Goal: Use online tool/utility: Utilize a website feature to perform a specific function

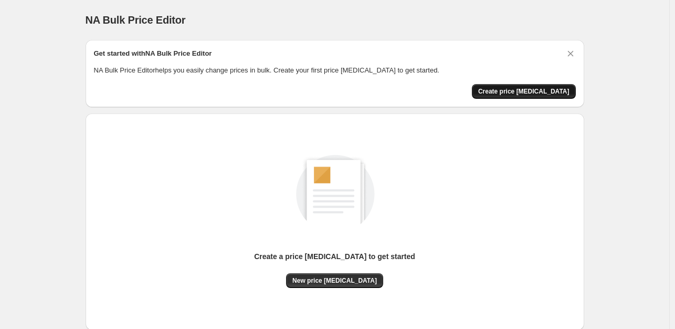
click at [541, 89] on span "Create price [MEDICAL_DATA]" at bounding box center [523, 91] width 91 height 8
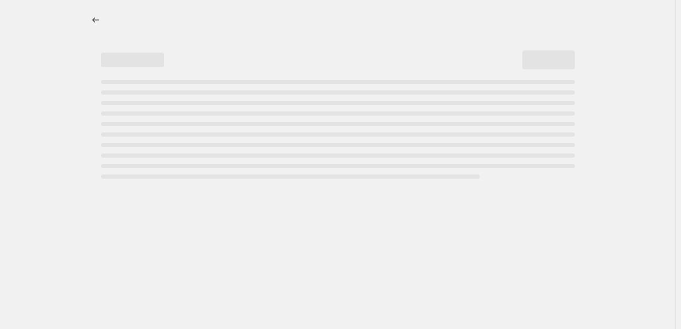
select select "percentage"
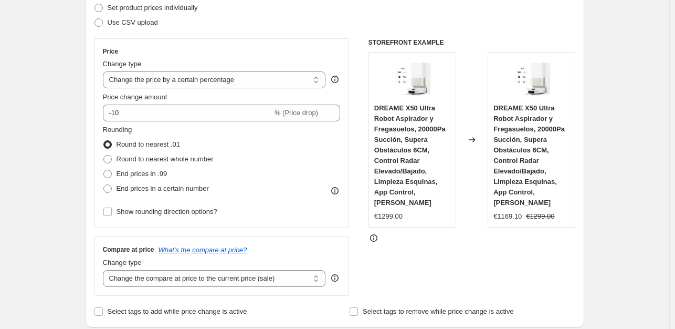
scroll to position [212, 0]
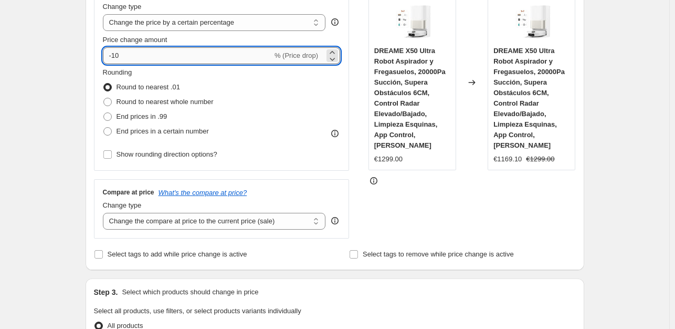
click at [143, 58] on input "-10" at bounding box center [188, 55] width 170 height 17
type input "-1"
type input "-35"
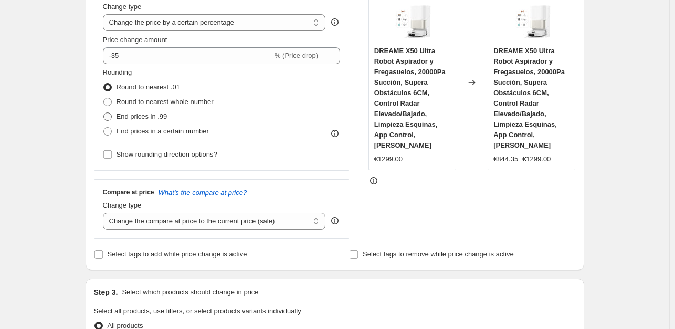
click at [144, 112] on span "End prices in .99" at bounding box center [142, 116] width 51 height 8
click at [104, 112] on input "End prices in .99" at bounding box center [103, 112] width 1 height 1
radio input "true"
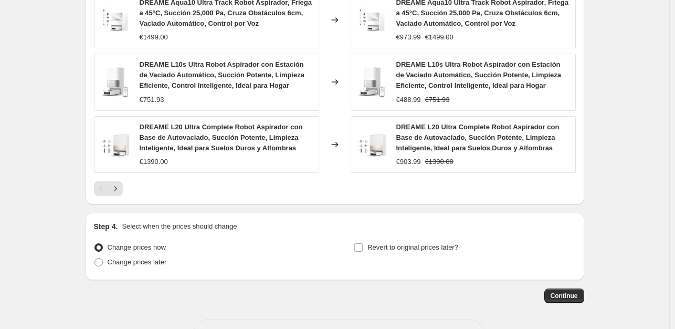
scroll to position [800, 0]
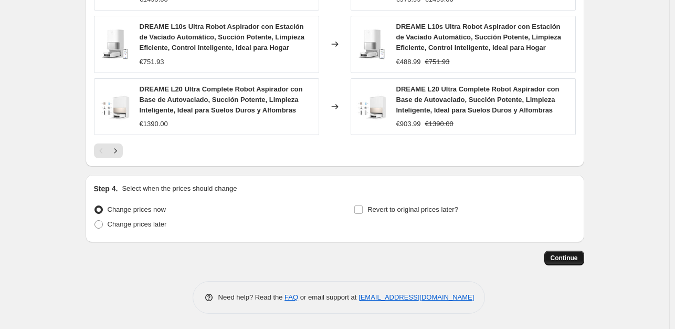
click at [577, 255] on span "Continue" at bounding box center [564, 258] width 27 height 8
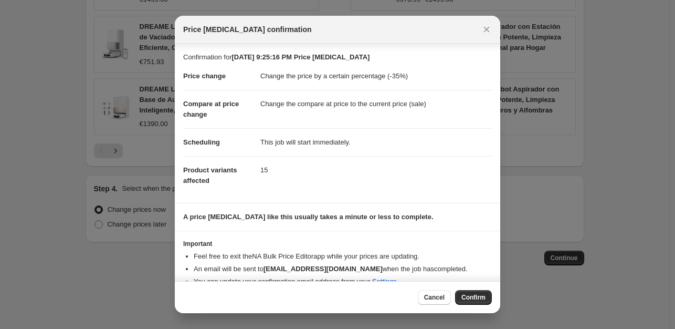
scroll to position [16, 0]
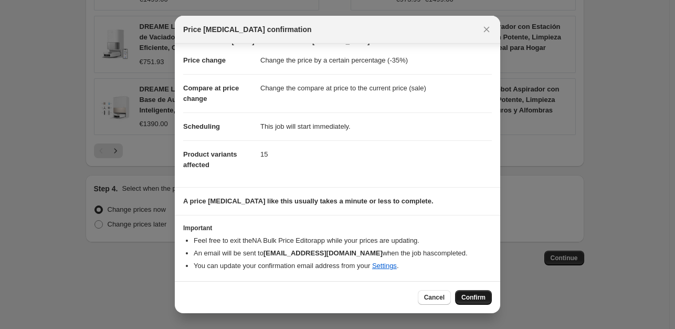
click at [472, 290] on button "Confirm" at bounding box center [473, 297] width 37 height 15
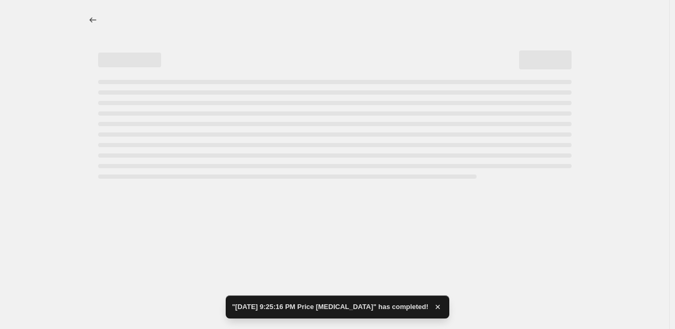
select select "percentage"
